Goal: Task Accomplishment & Management: Complete application form

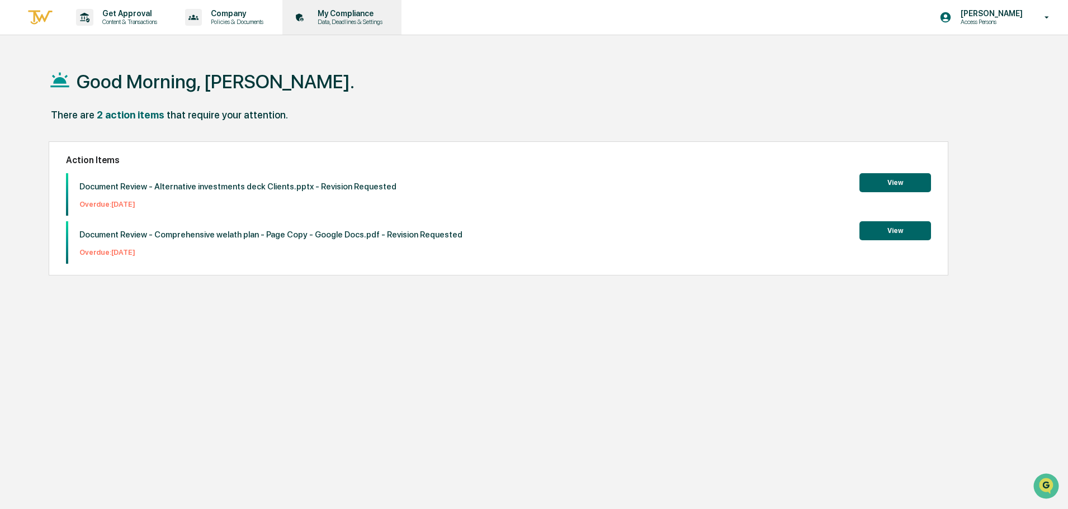
click at [339, 16] on p "My Compliance" at bounding box center [348, 13] width 79 height 9
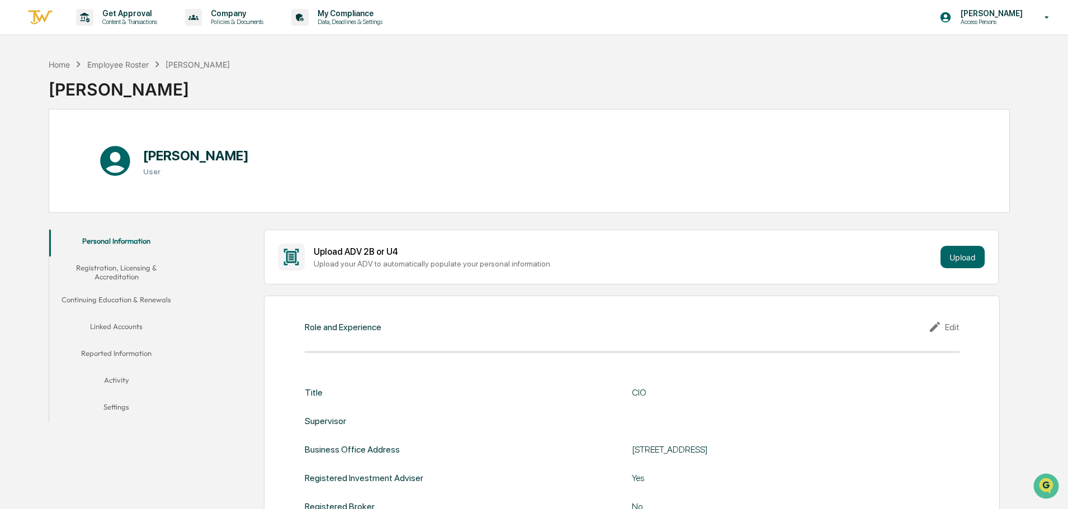
click at [102, 70] on div "Home Employee Roster [PERSON_NAME]" at bounding box center [139, 64] width 181 height 12
click at [66, 65] on div "Home" at bounding box center [59, 65] width 21 height 10
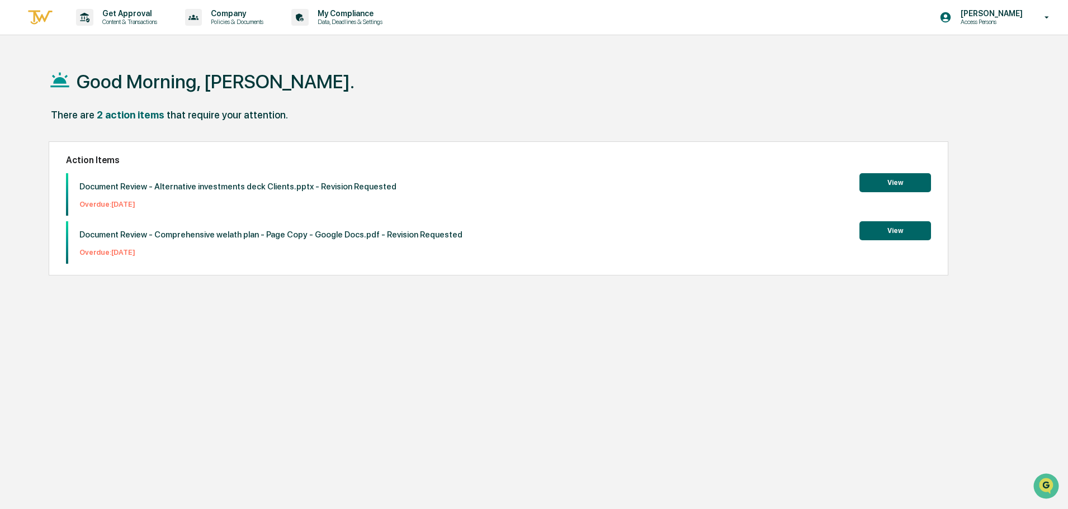
click at [867, 181] on button "View" at bounding box center [895, 182] width 72 height 19
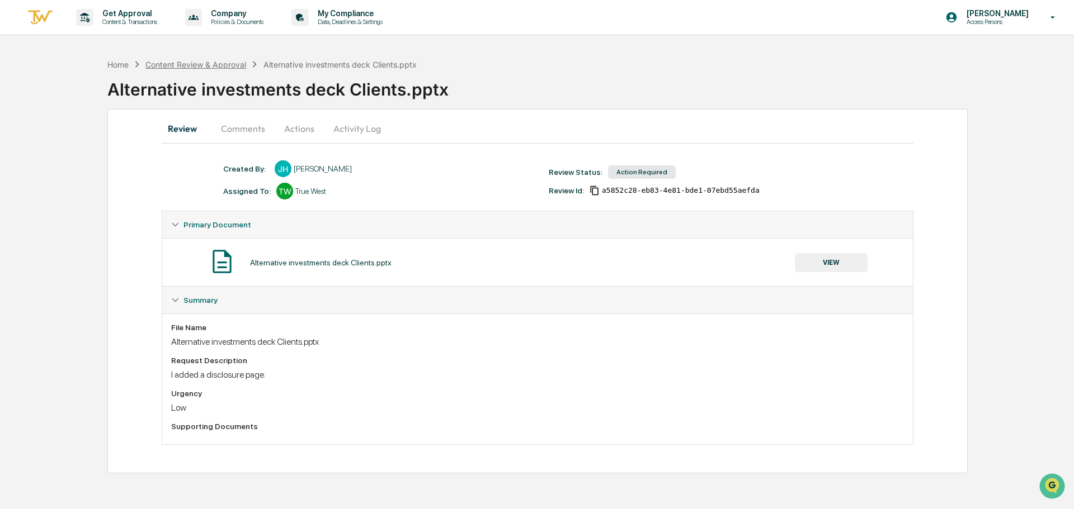
click at [209, 62] on div "Content Review & Approval" at bounding box center [195, 65] width 101 height 10
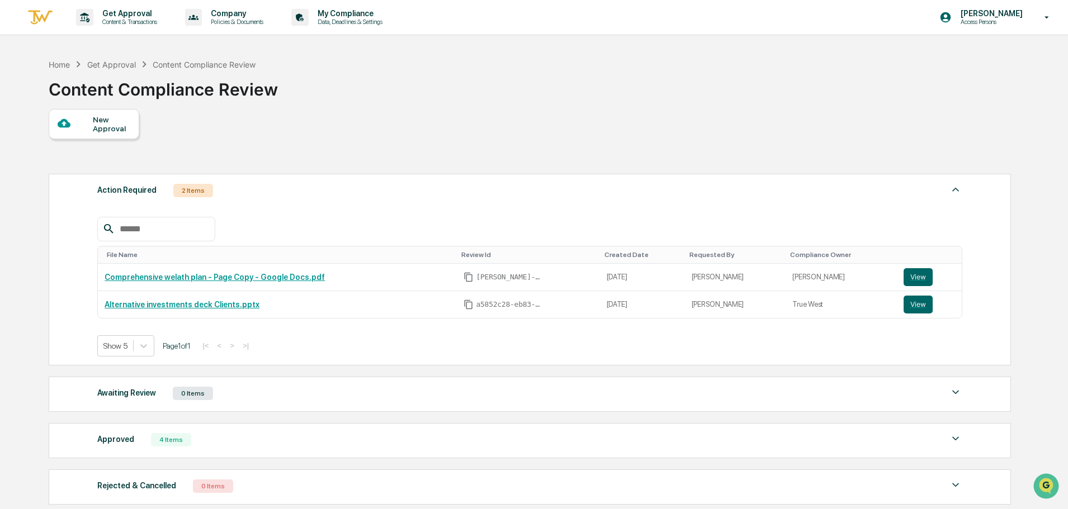
click at [102, 118] on div "New Approval" at bounding box center [111, 124] width 37 height 18
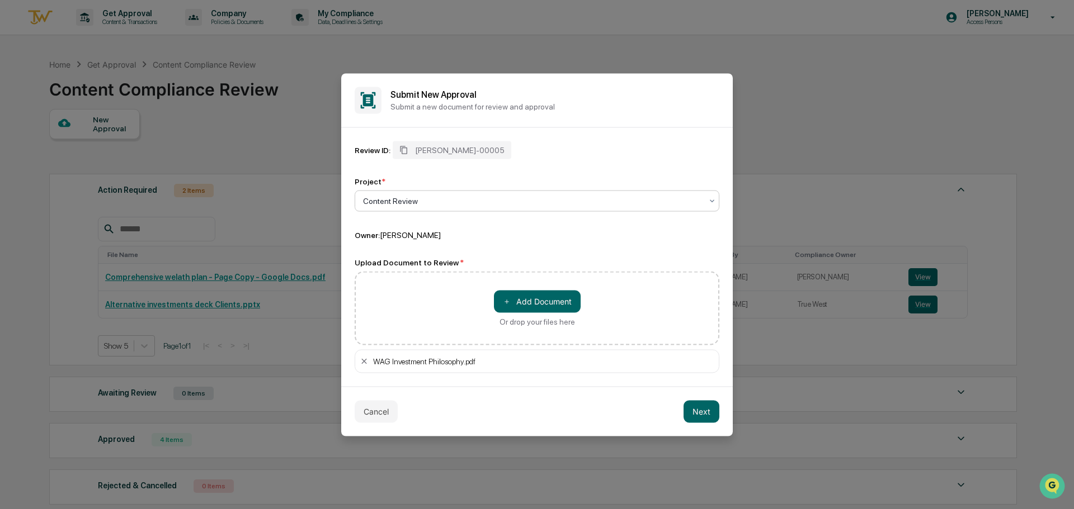
click at [449, 195] on div at bounding box center [532, 200] width 339 height 11
click at [425, 225] on div "Content Review" at bounding box center [536, 227] width 363 height 22
click at [703, 408] on button "Next" at bounding box center [701, 411] width 36 height 22
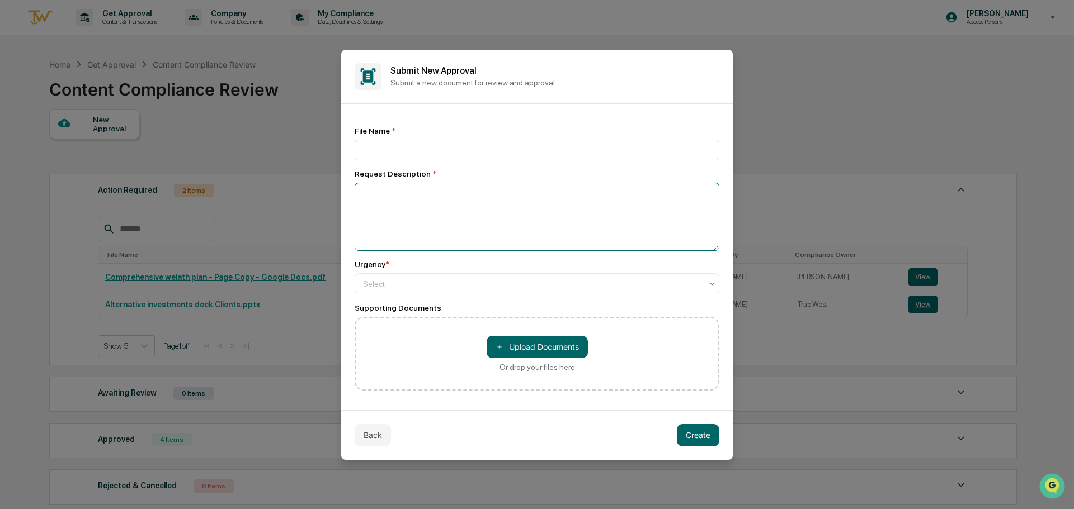
click at [397, 210] on textarea at bounding box center [536, 217] width 365 height 68
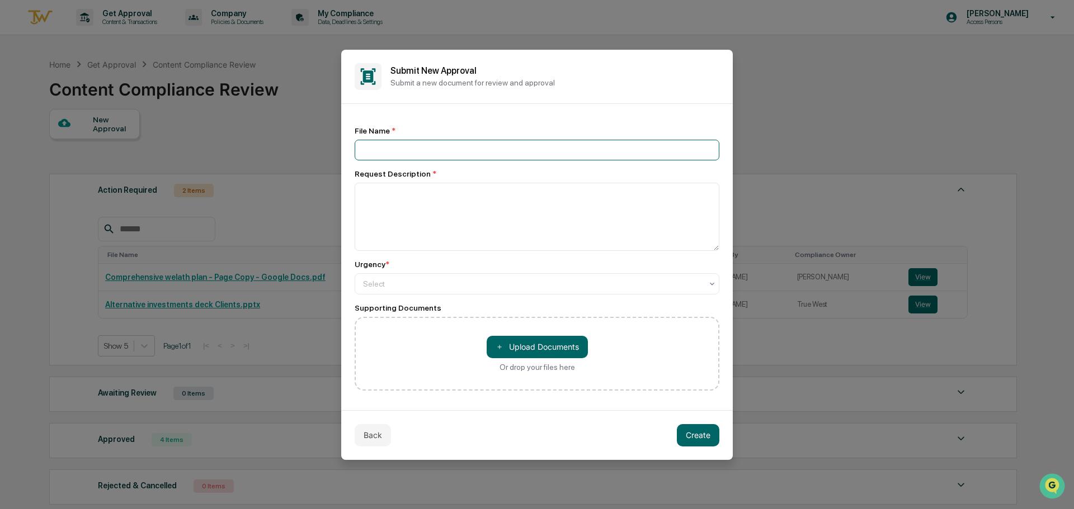
click at [405, 151] on input at bounding box center [536, 150] width 365 height 21
type input "**********"
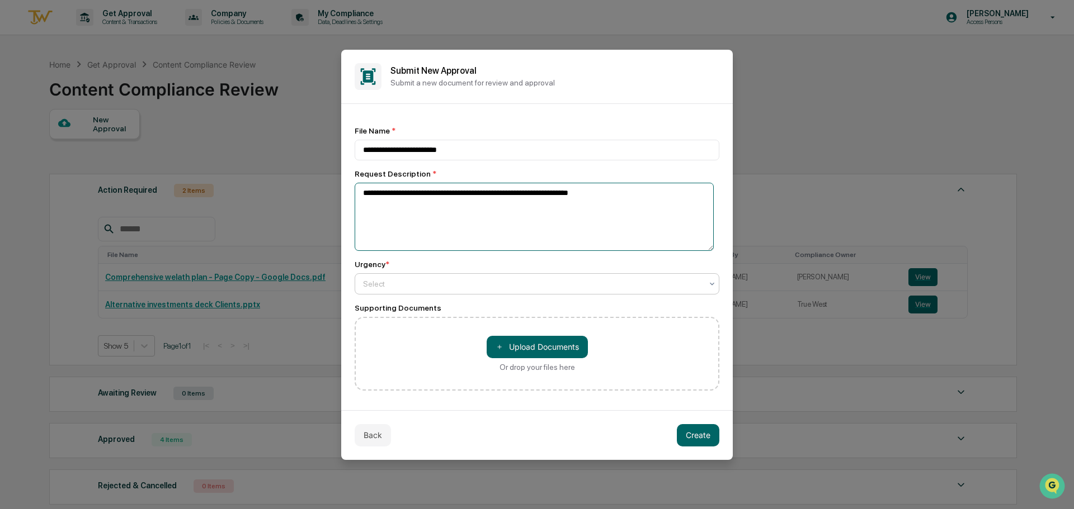
type textarea "**********"
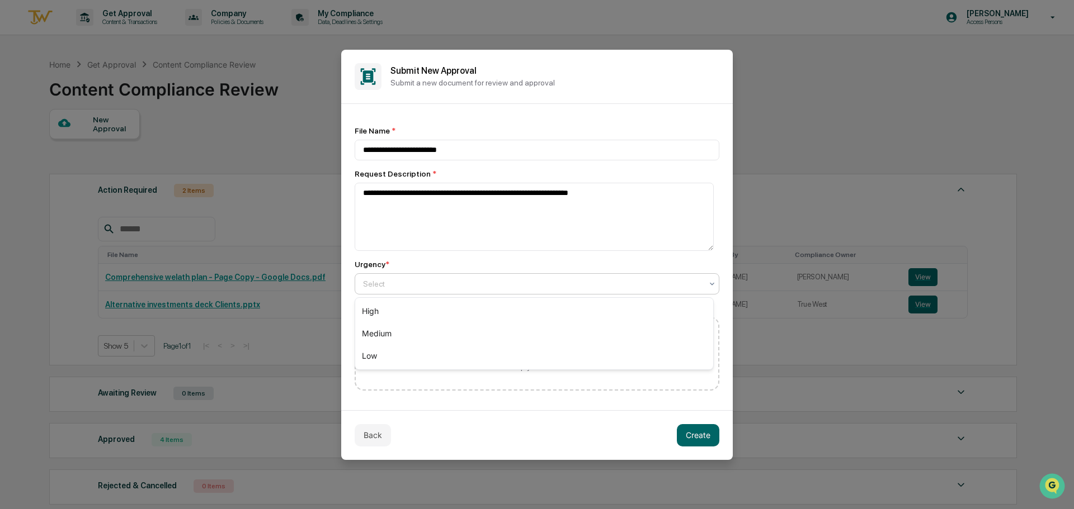
click at [437, 284] on div at bounding box center [532, 283] width 339 height 11
click at [410, 338] on div "Medium" at bounding box center [534, 334] width 358 height 22
click at [505, 287] on div at bounding box center [532, 283] width 339 height 11
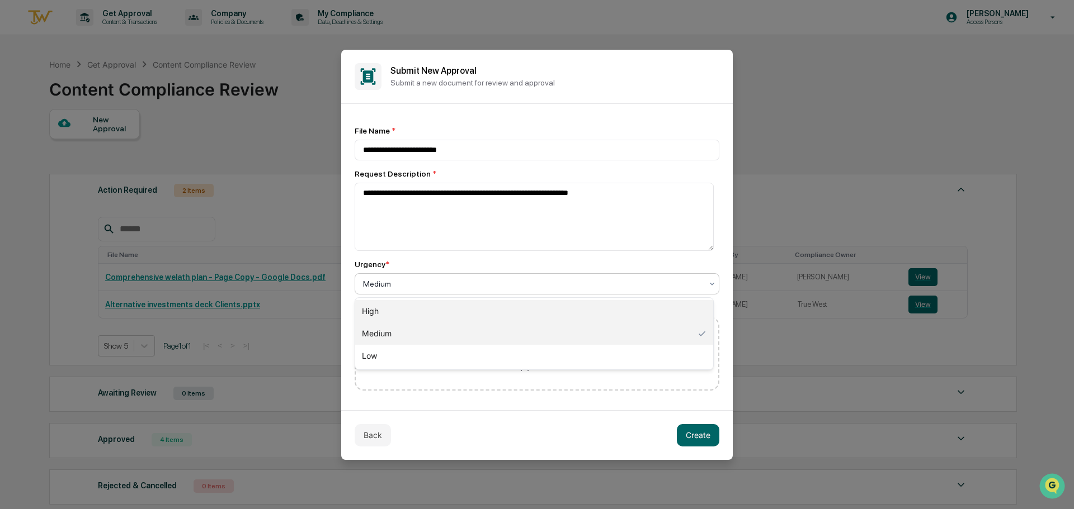
click at [471, 312] on div "High" at bounding box center [534, 311] width 358 height 22
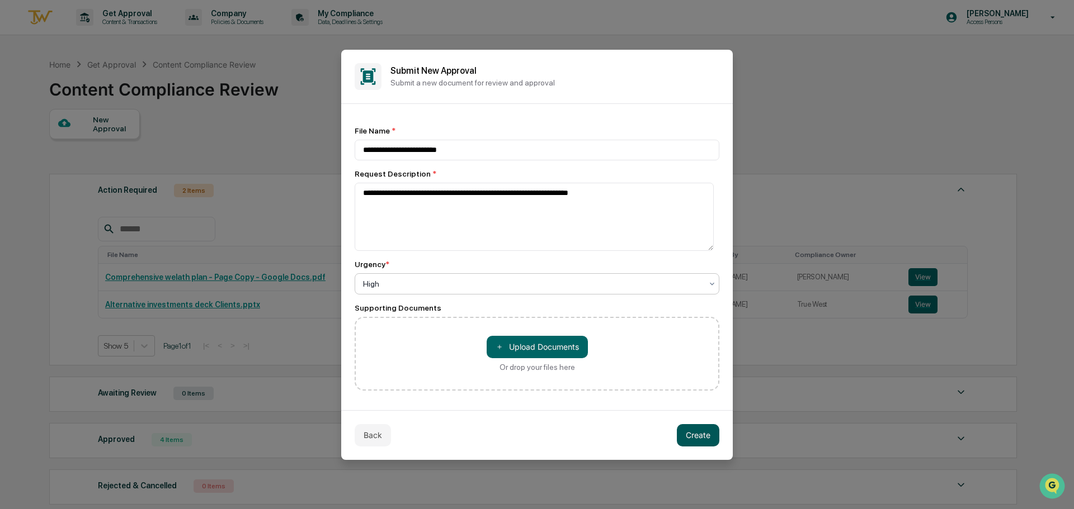
click at [704, 437] on button "Create" at bounding box center [698, 435] width 42 height 22
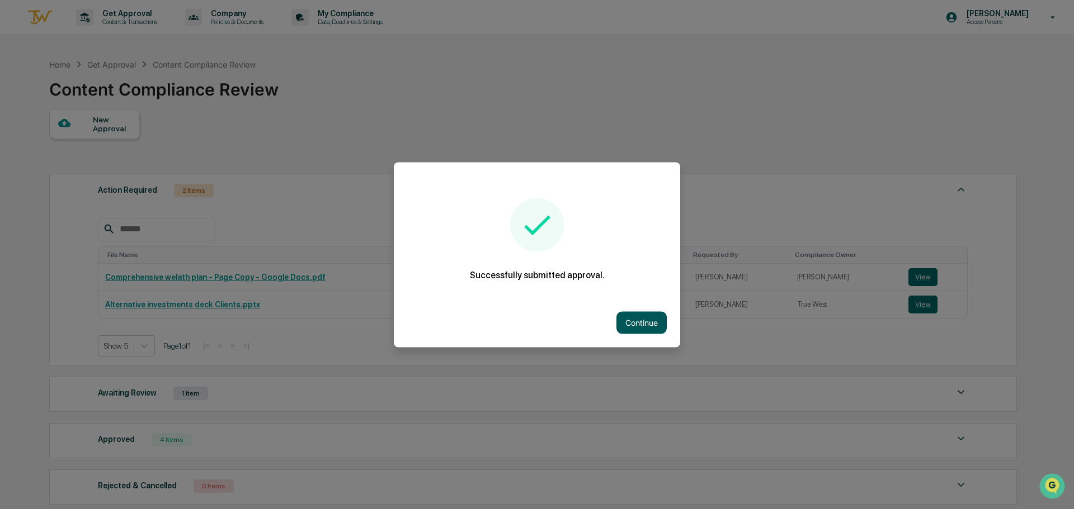
click at [646, 321] on button "Continue" at bounding box center [641, 322] width 50 height 22
